Goal: Task Accomplishment & Management: Manage account settings

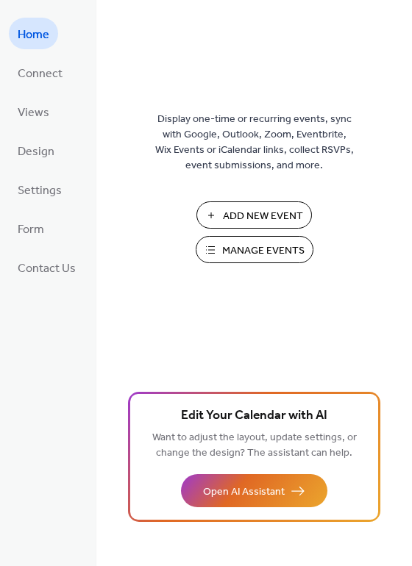
click at [227, 255] on span "Manage Events" at bounding box center [263, 250] width 82 height 15
click at [262, 253] on span "Manage Events" at bounding box center [263, 250] width 82 height 15
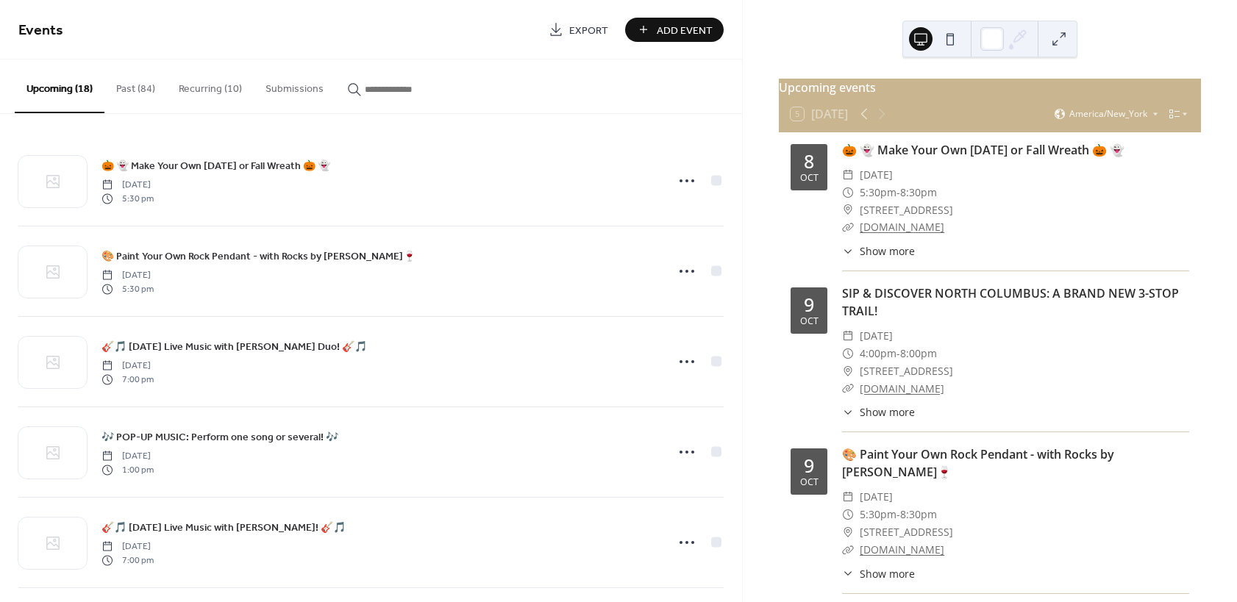
click at [205, 90] on button "Recurring (10)" at bounding box center [210, 86] width 87 height 52
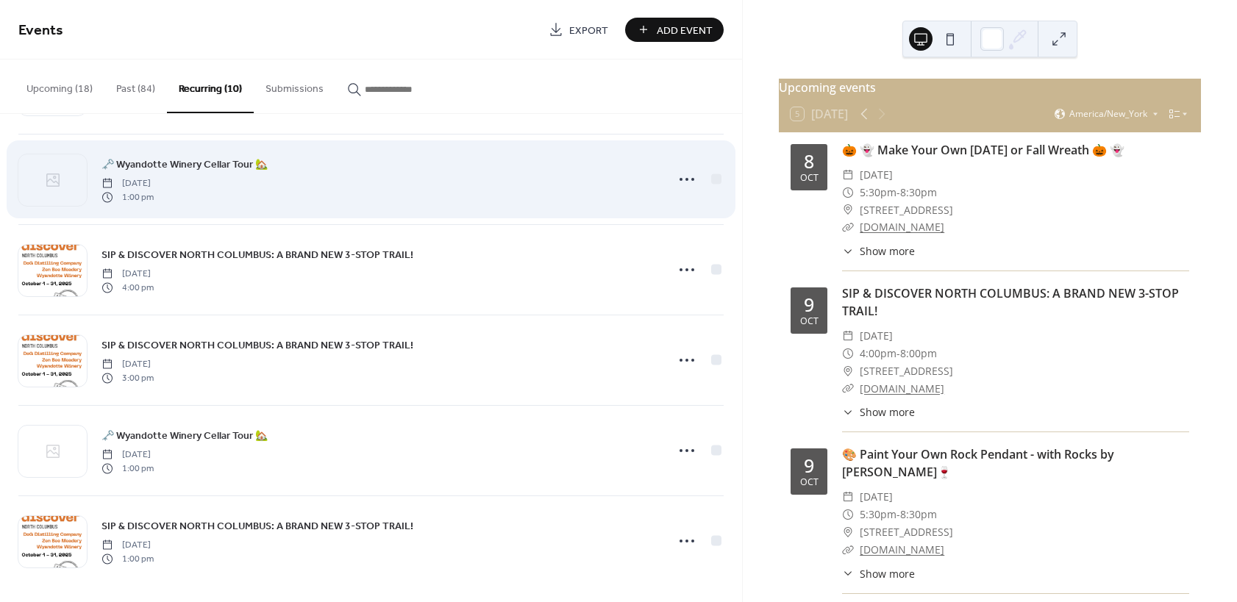
scroll to position [460, 0]
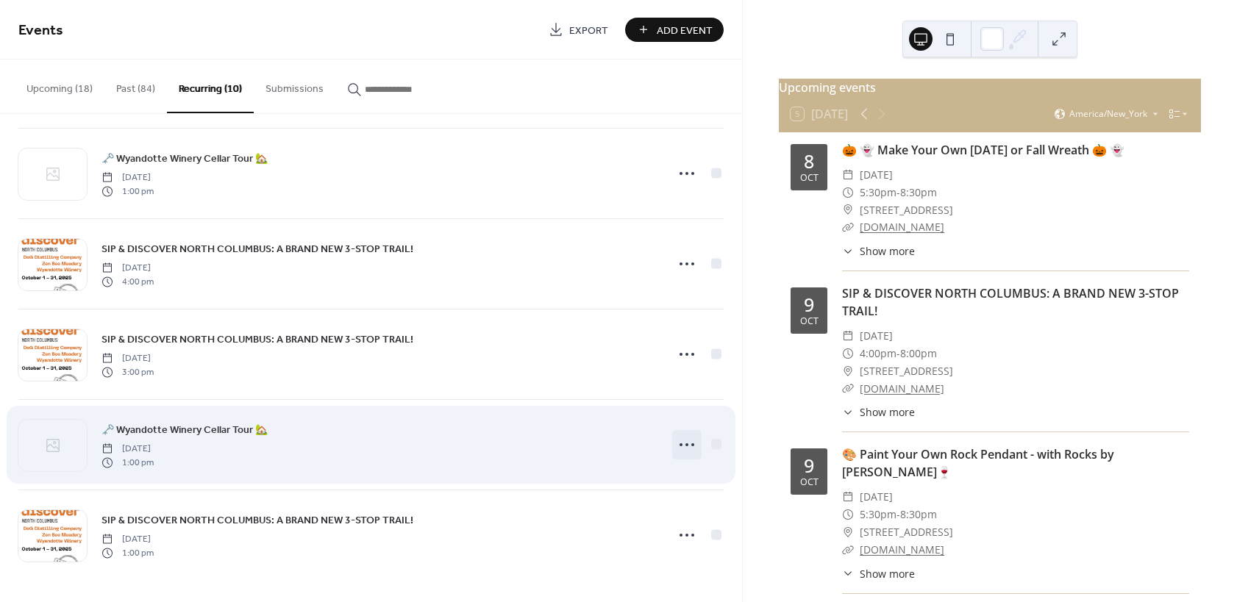
click at [686, 443] on icon at bounding box center [687, 445] width 24 height 24
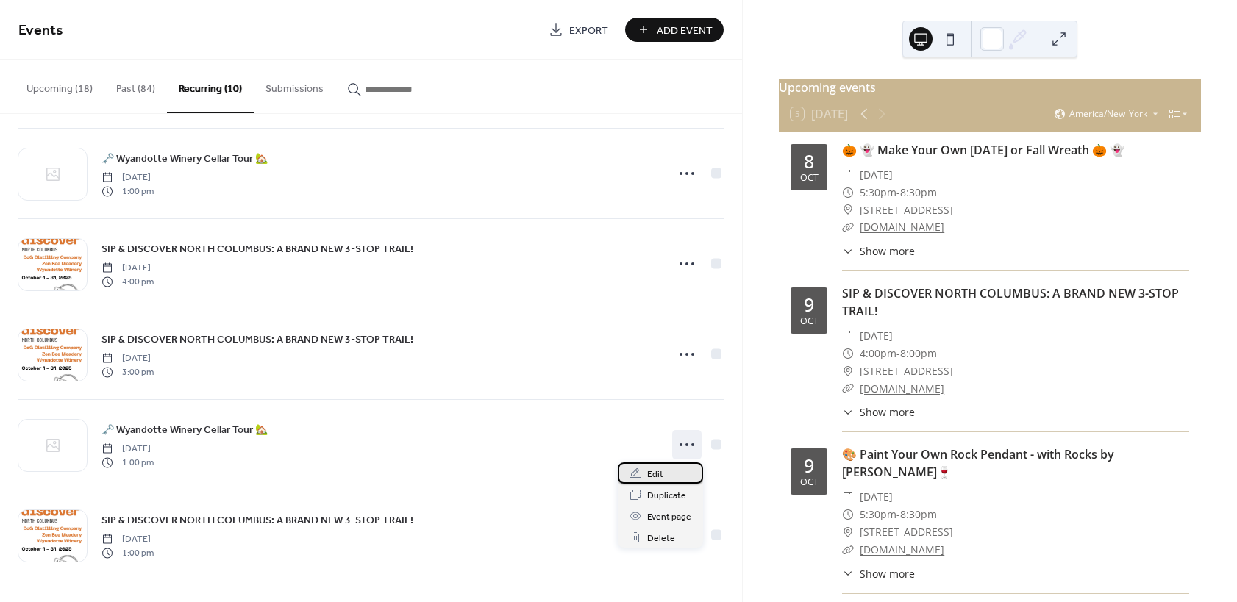
click at [657, 475] on span "Edit" at bounding box center [655, 474] width 16 height 15
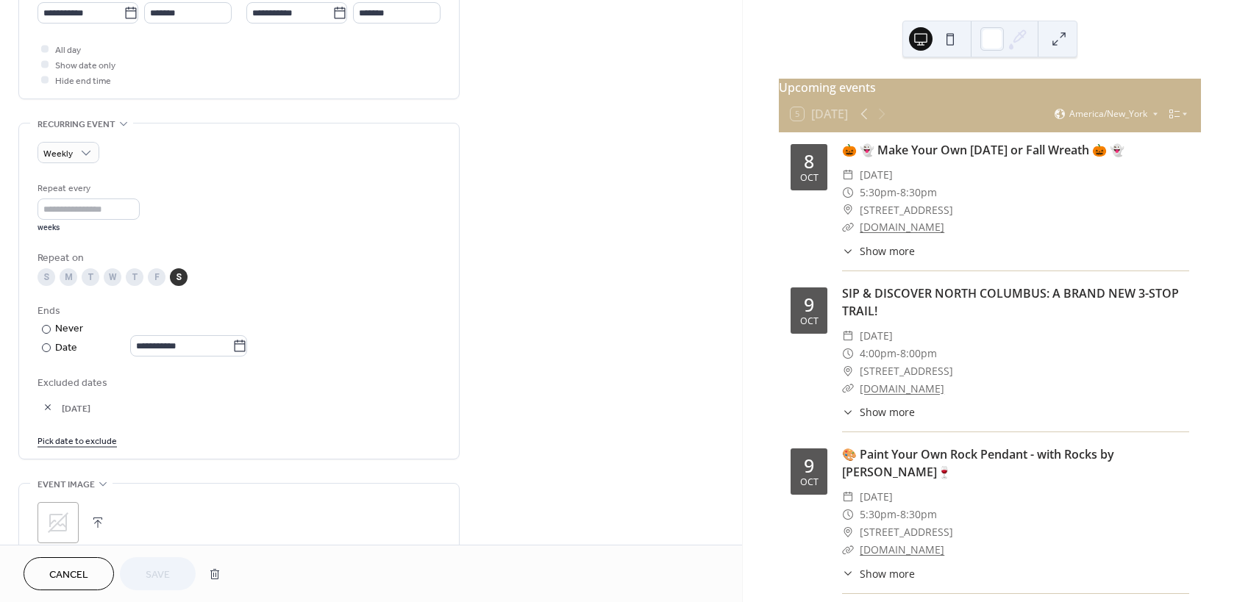
scroll to position [529, 0]
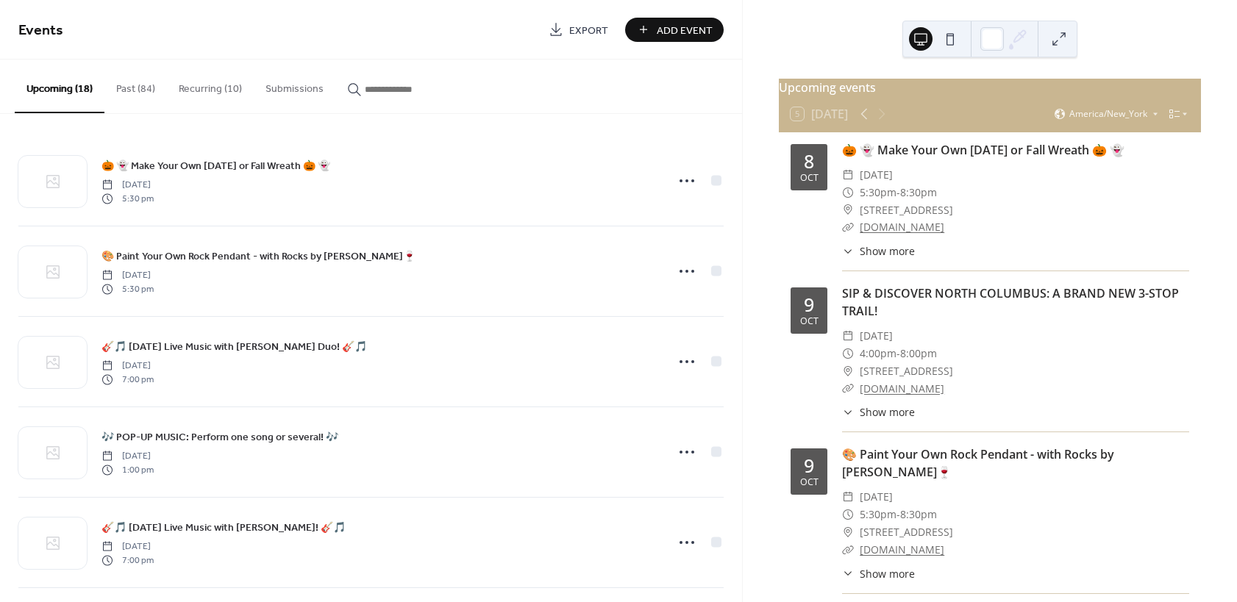
click at [224, 88] on button "Recurring (10)" at bounding box center [210, 86] width 87 height 52
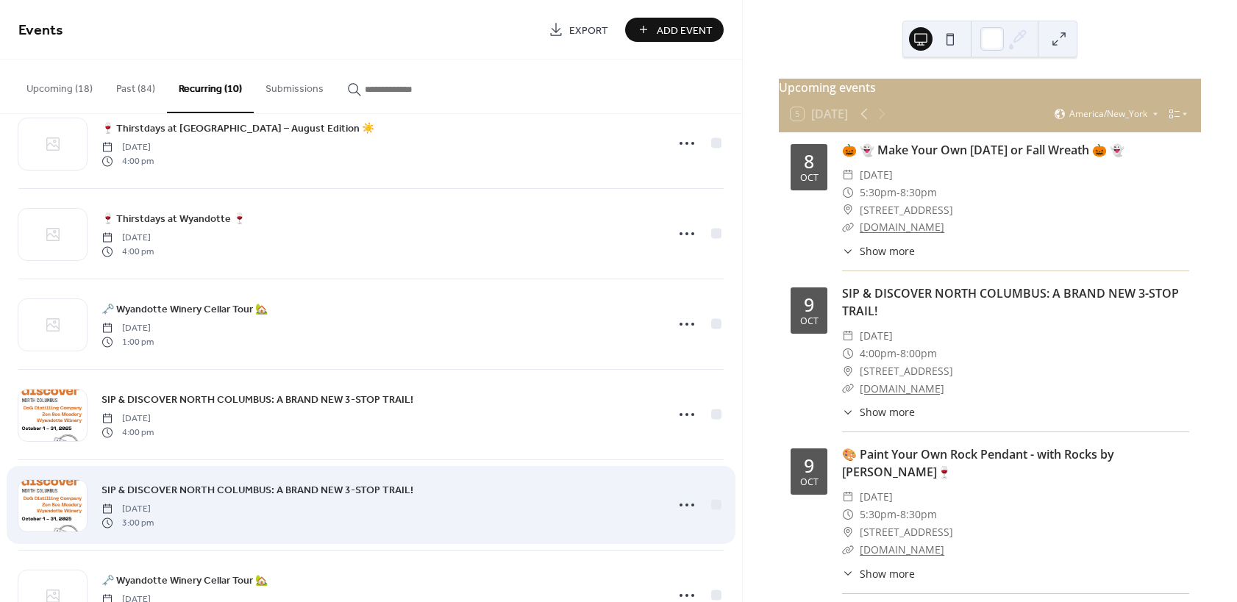
scroll to position [460, 0]
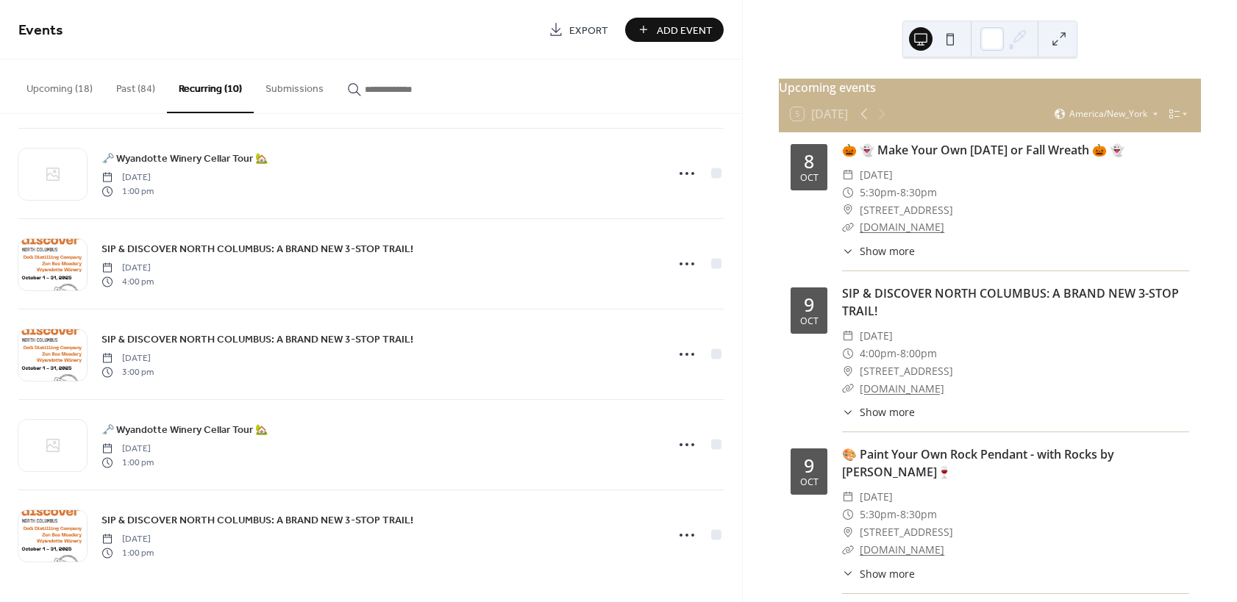
click at [72, 85] on button "Upcoming (18)" at bounding box center [60, 86] width 90 height 52
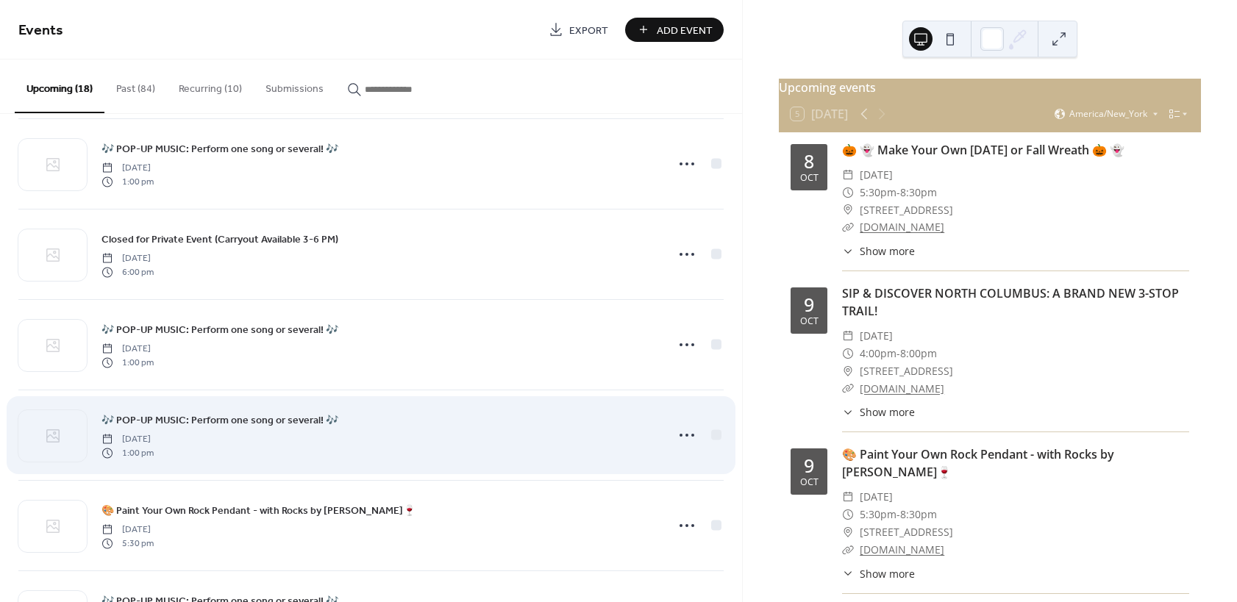
scroll to position [1007, 0]
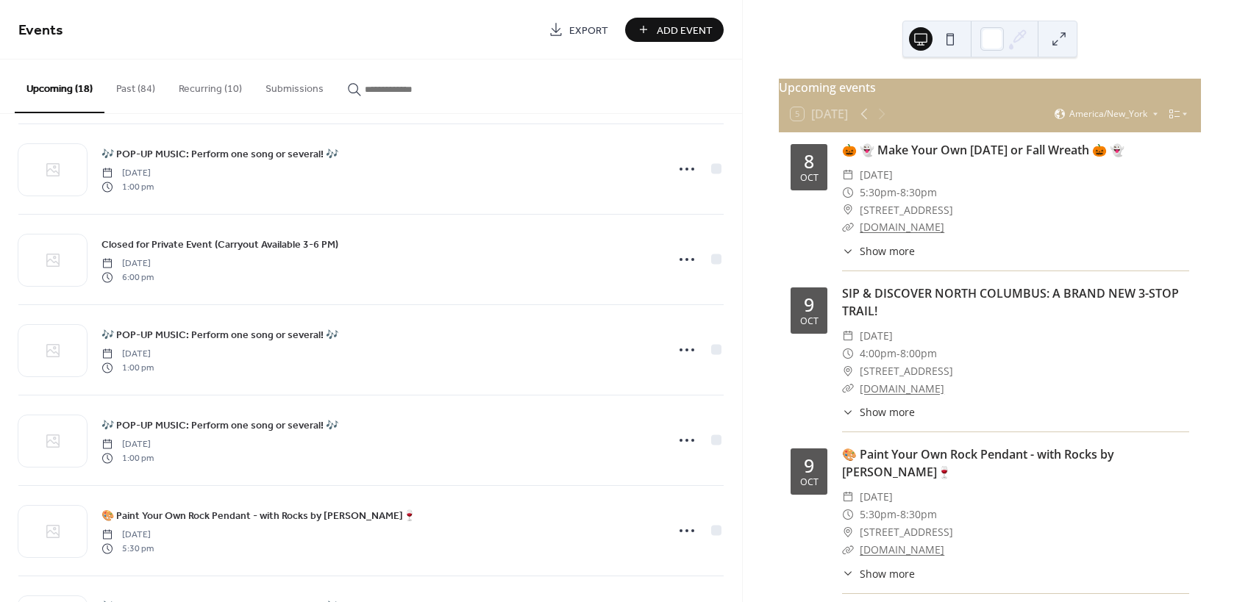
click at [207, 94] on button "Recurring (10)" at bounding box center [210, 86] width 87 height 52
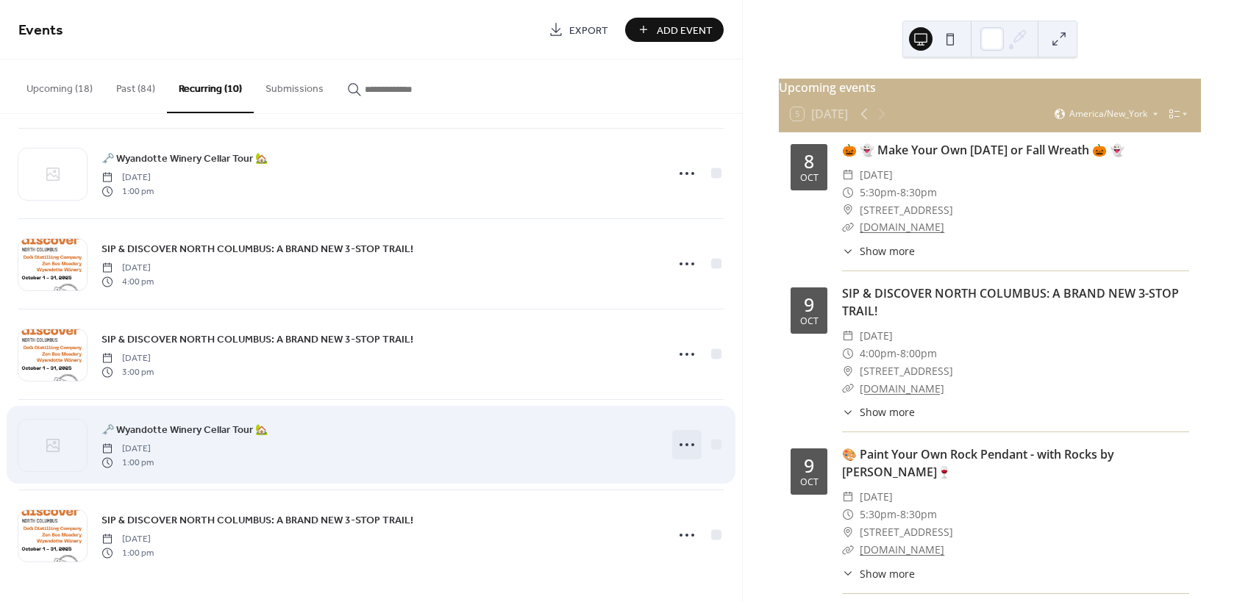
click at [692, 448] on icon at bounding box center [687, 445] width 24 height 24
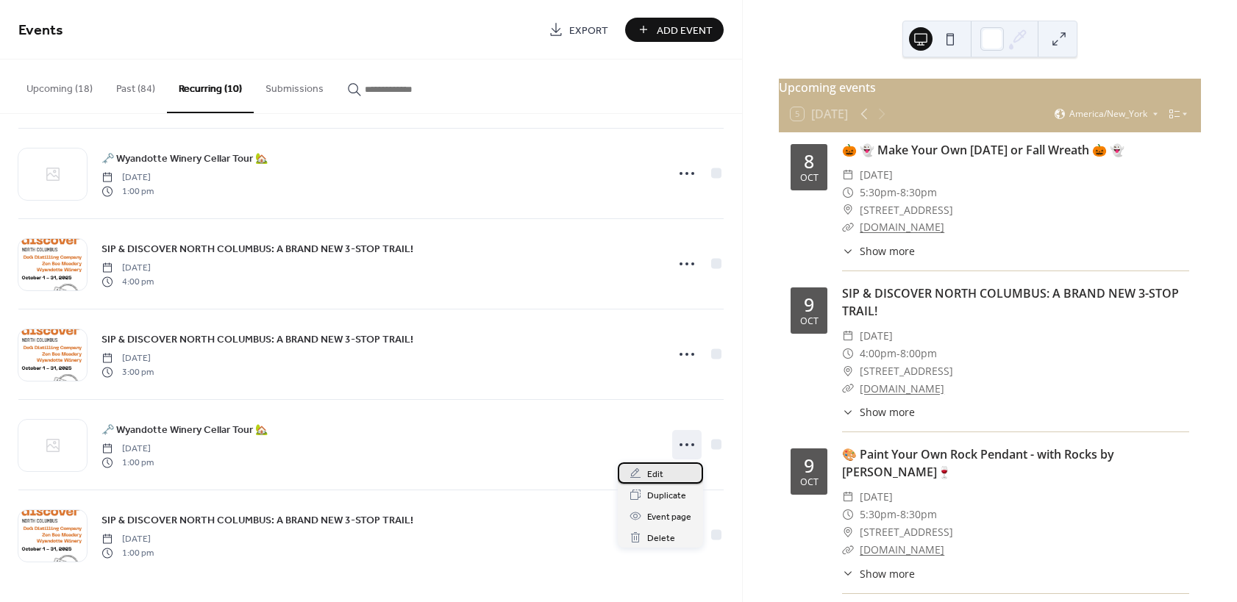
click at [663, 478] on div "Edit" at bounding box center [660, 472] width 85 height 21
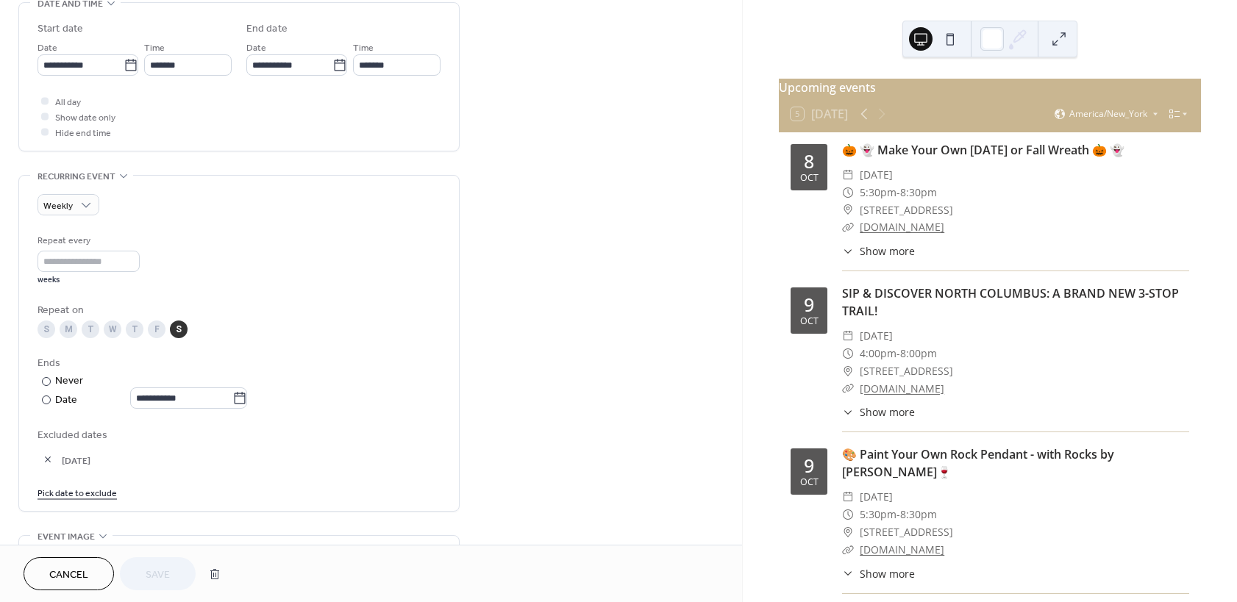
scroll to position [485, 0]
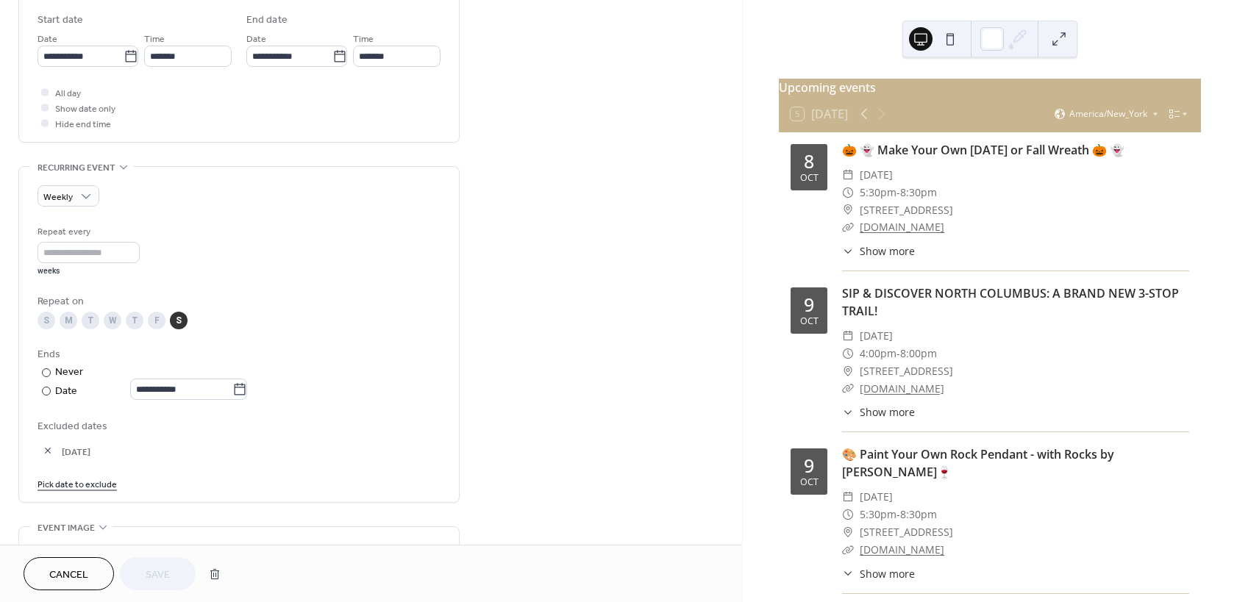
click at [74, 579] on span "Cancel" at bounding box center [68, 575] width 39 height 15
